Goal: Information Seeking & Learning: Learn about a topic

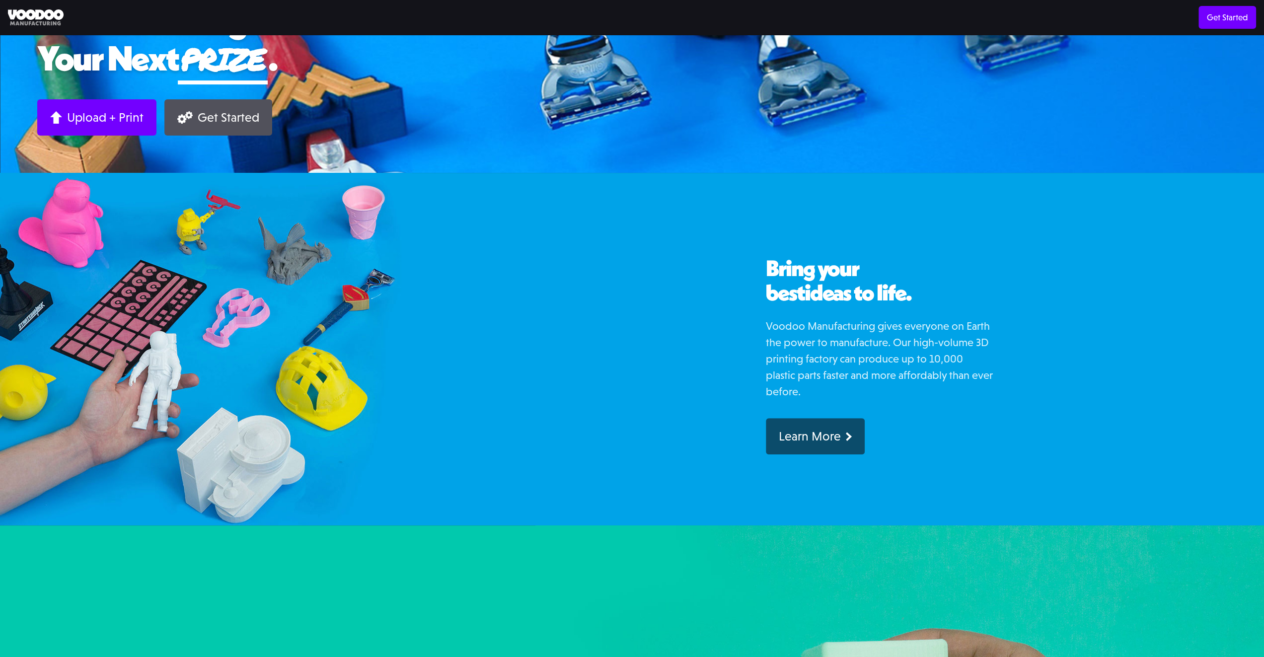
scroll to position [221, 0]
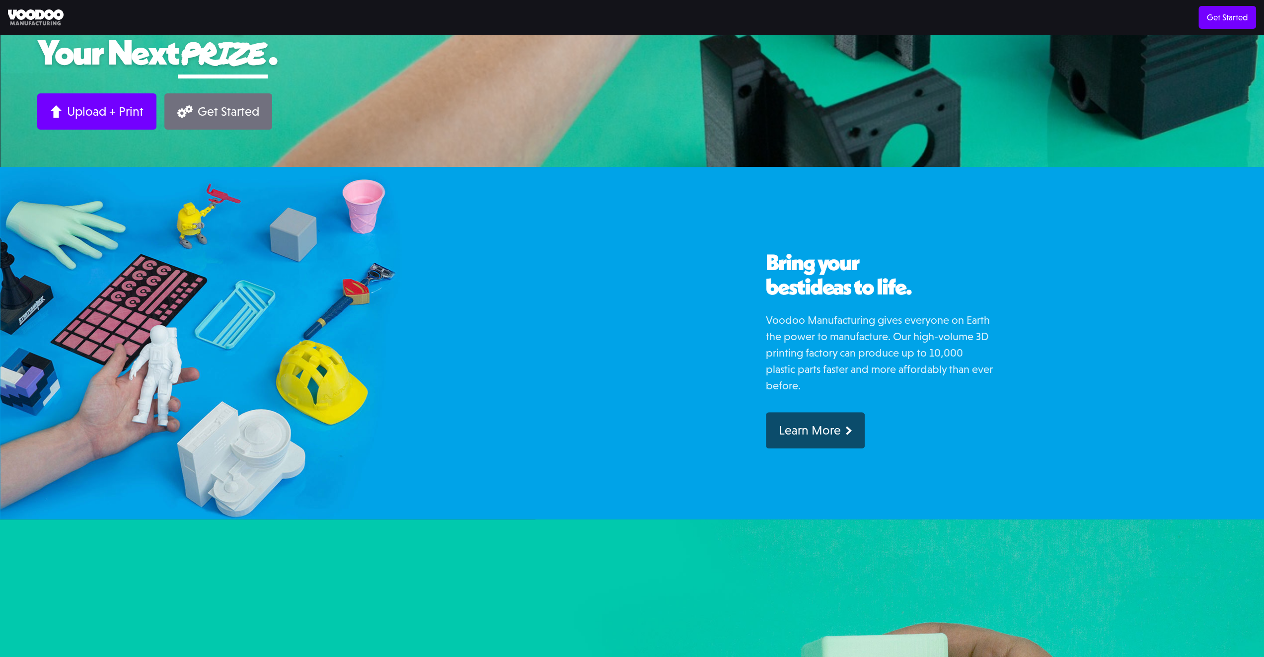
click at [202, 116] on div "Get Started" at bounding box center [229, 111] width 62 height 15
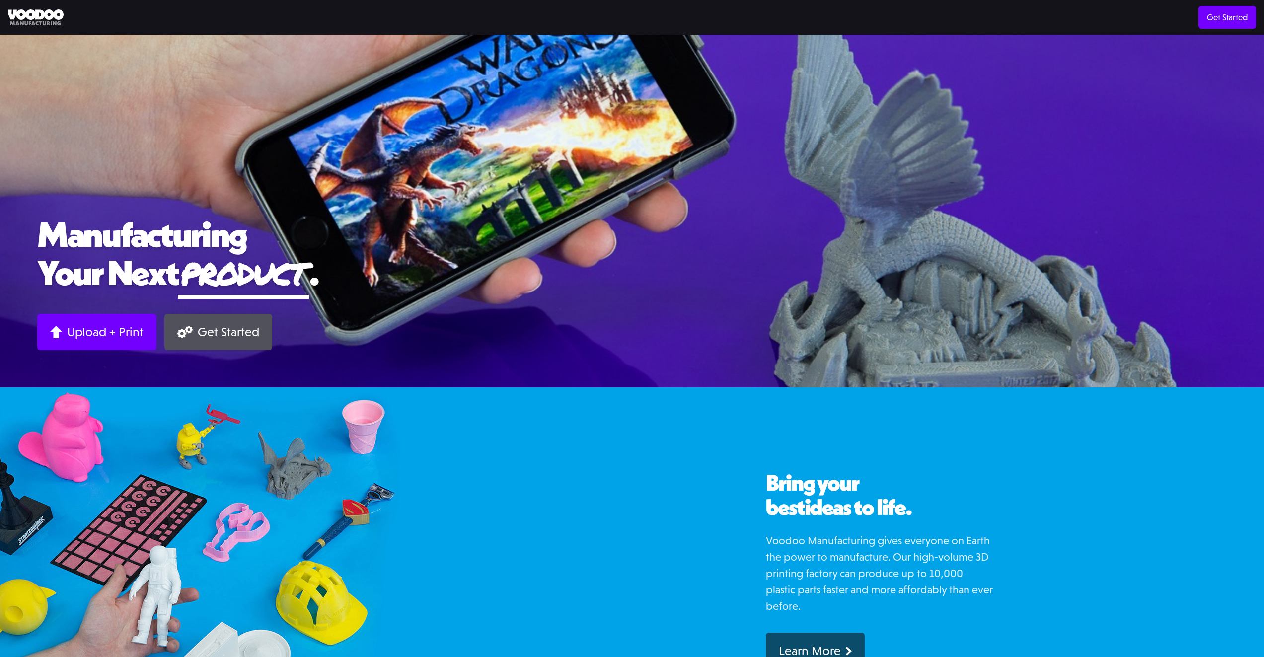
scroll to position [221, 0]
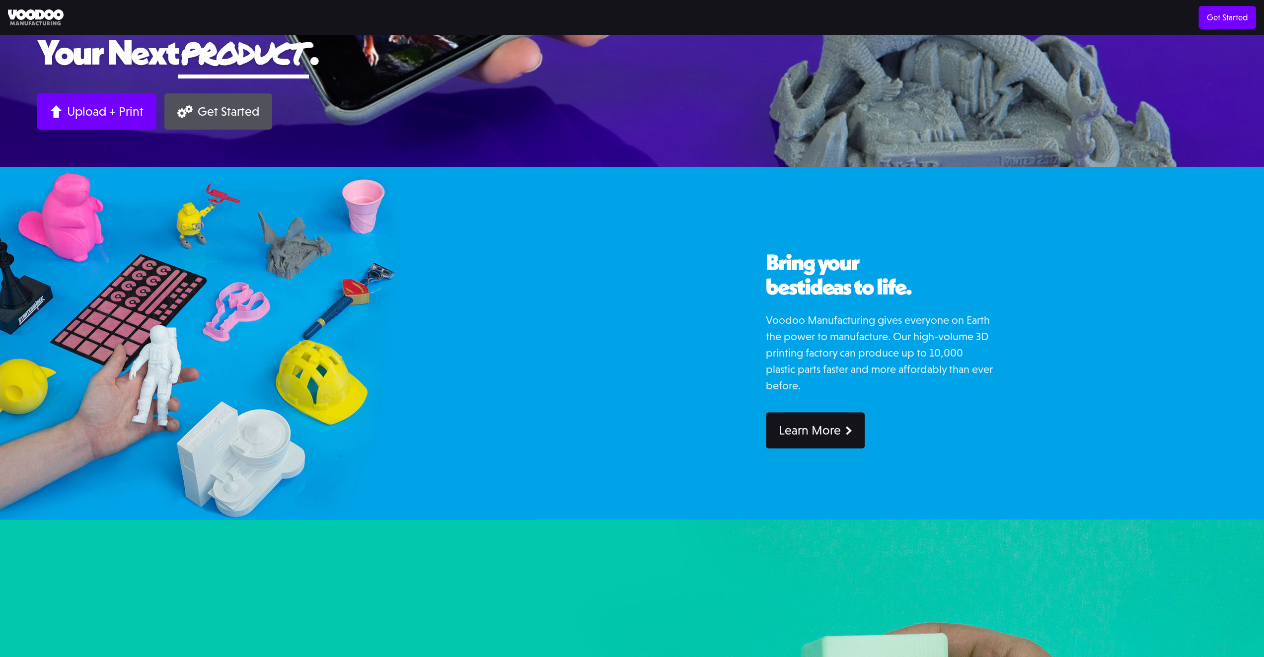
click at [810, 434] on div "Learn More" at bounding box center [810, 430] width 62 height 15
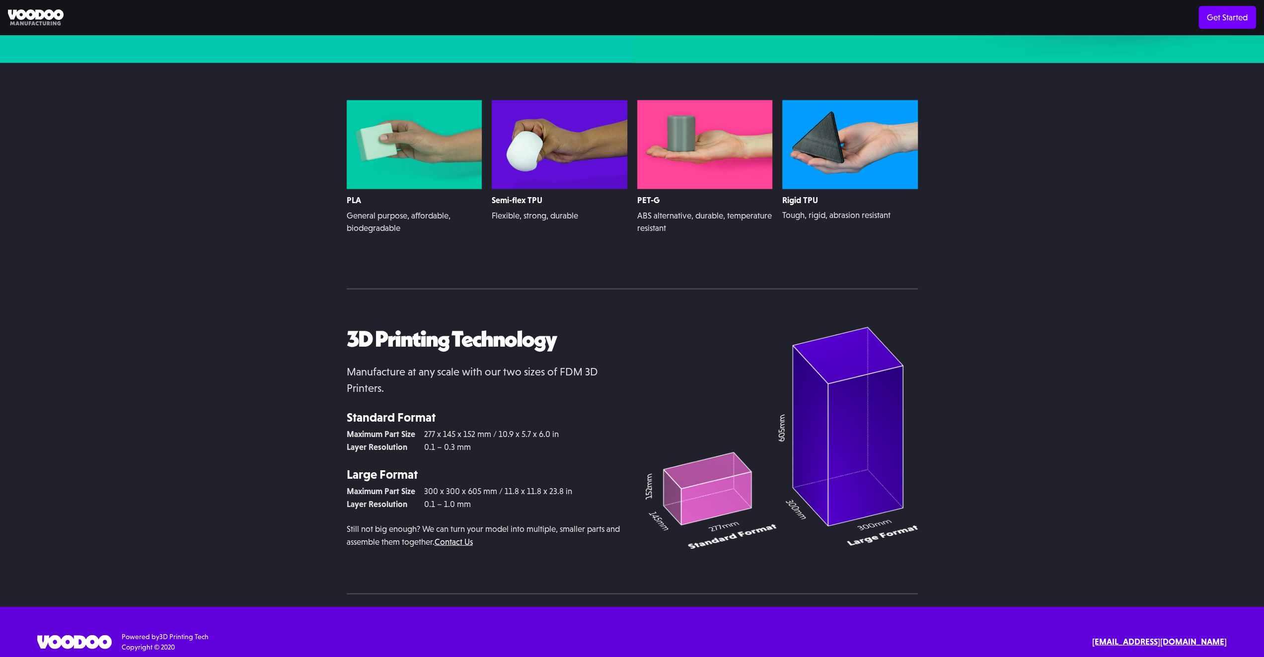
scroll to position [2343, 0]
